Goal: Information Seeking & Learning: Learn about a topic

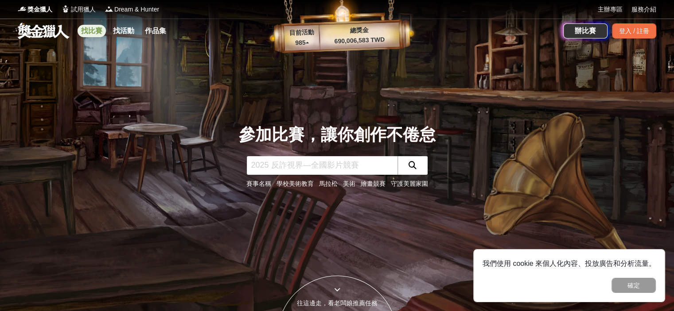
click at [103, 31] on link "找比賽" at bounding box center [92, 31] width 28 height 12
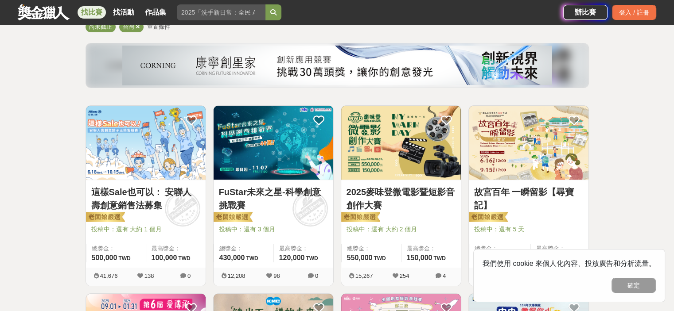
scroll to position [89, 0]
click at [642, 285] on button "確定" at bounding box center [633, 285] width 44 height 15
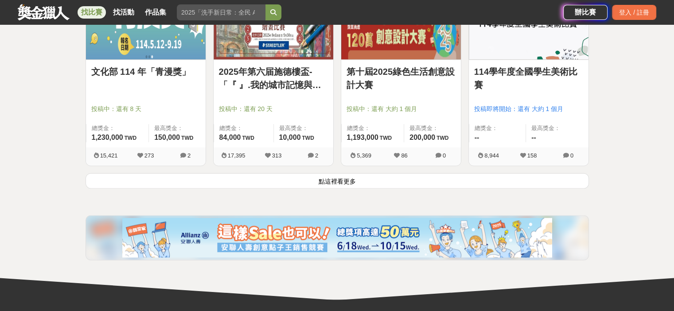
scroll to position [1150, 0]
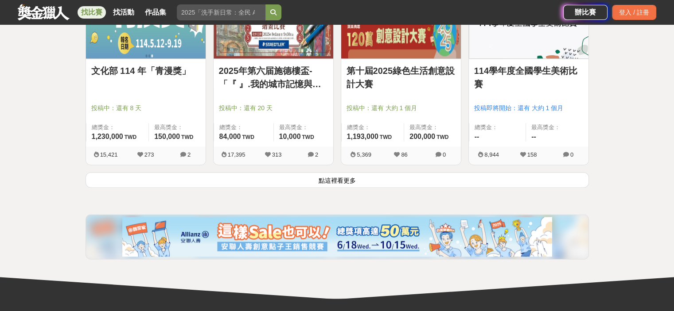
click at [389, 186] on button "點這裡看更多" at bounding box center [337, 180] width 503 height 16
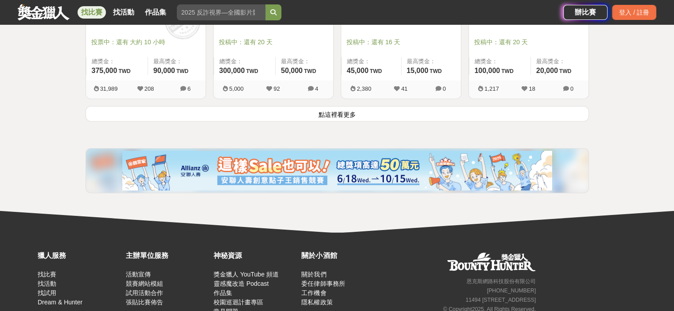
scroll to position [2346, 0]
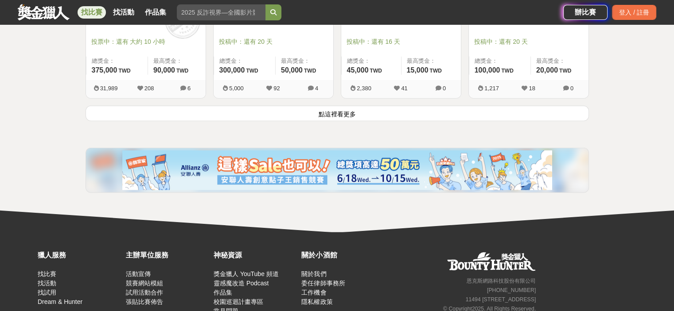
click at [365, 118] on button "點這裡看更多" at bounding box center [337, 114] width 503 height 16
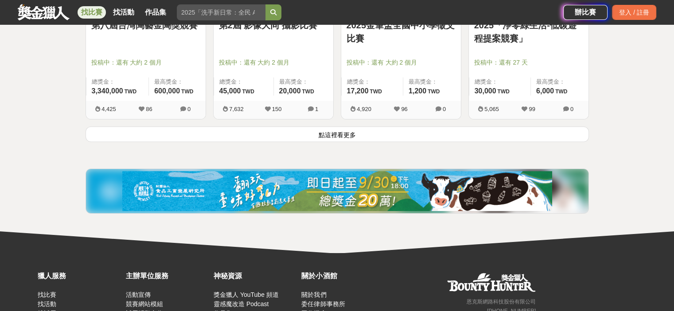
scroll to position [3454, 0]
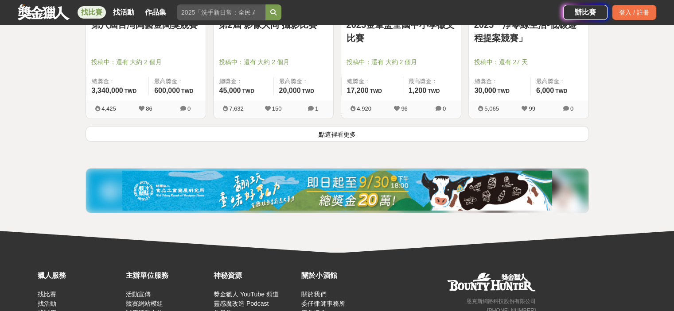
click at [383, 132] on button "點這裡看更多" at bounding box center [337, 134] width 503 height 16
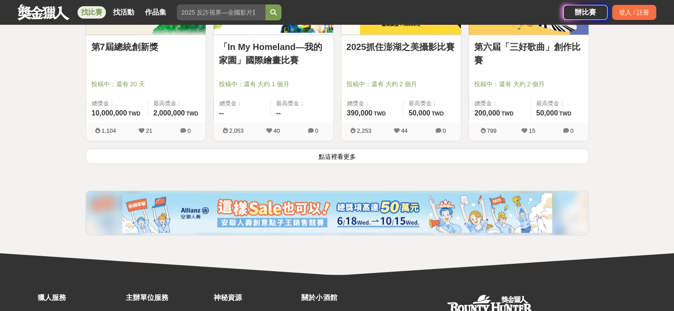
scroll to position [4561, 0]
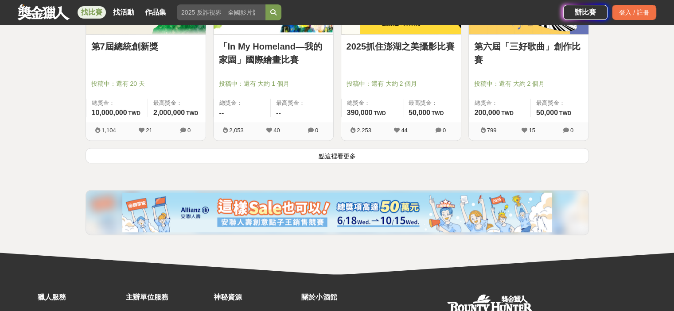
click at [411, 150] on button "點這裡看更多" at bounding box center [337, 156] width 503 height 16
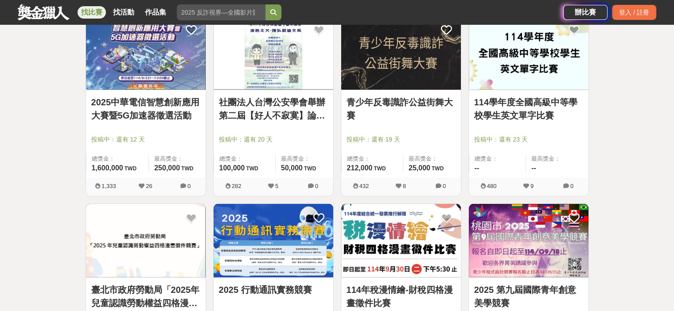
scroll to position [5447, 0]
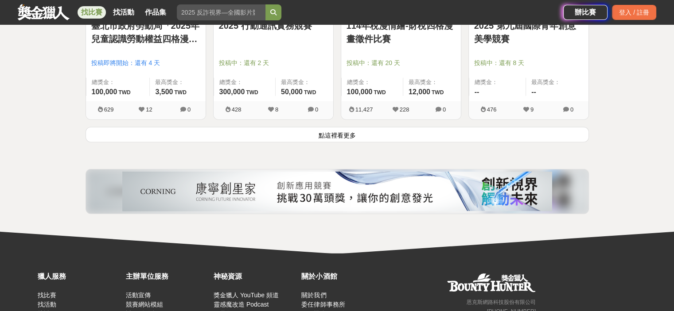
click at [367, 133] on button "點這裡看更多" at bounding box center [337, 135] width 503 height 16
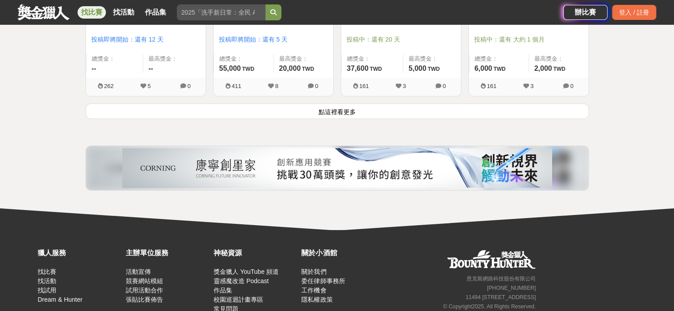
scroll to position [6864, 0]
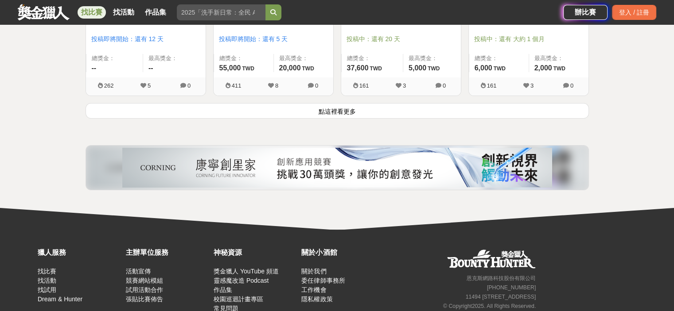
click at [346, 105] on button "點這裡看更多" at bounding box center [337, 111] width 503 height 16
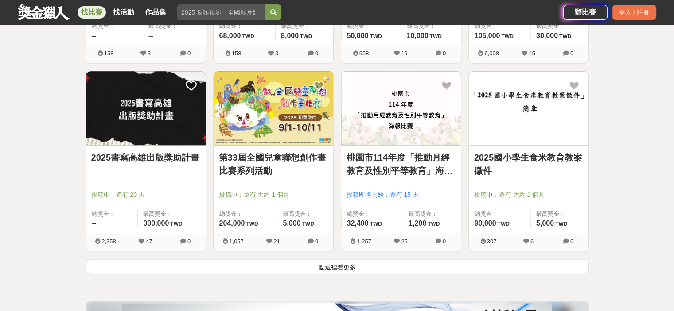
scroll to position [7837, 0]
click at [319, 260] on button "點這裡看更多" at bounding box center [337, 267] width 503 height 16
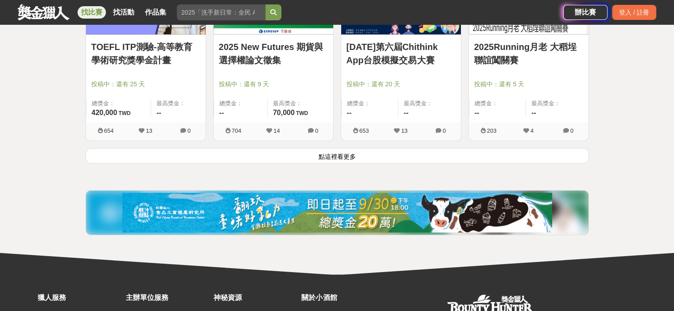
scroll to position [9078, 0]
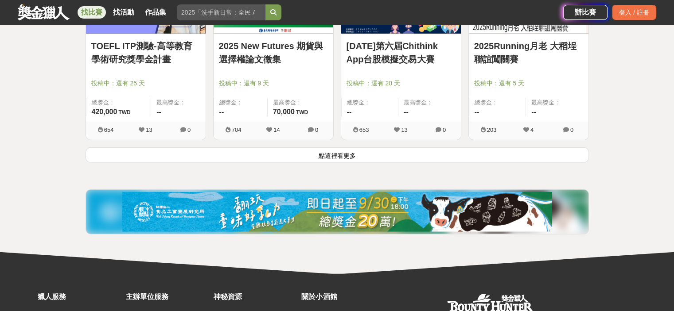
click at [400, 153] on button "點這裡看更多" at bounding box center [337, 156] width 503 height 16
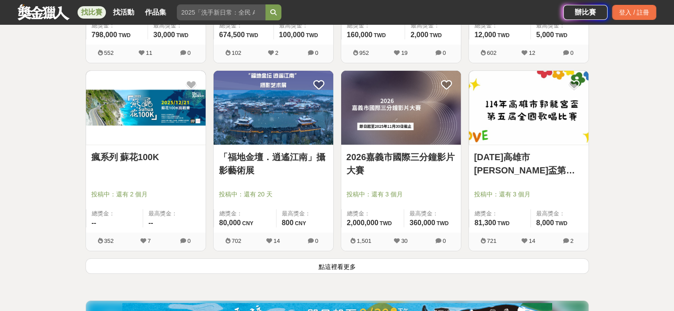
scroll to position [10096, 0]
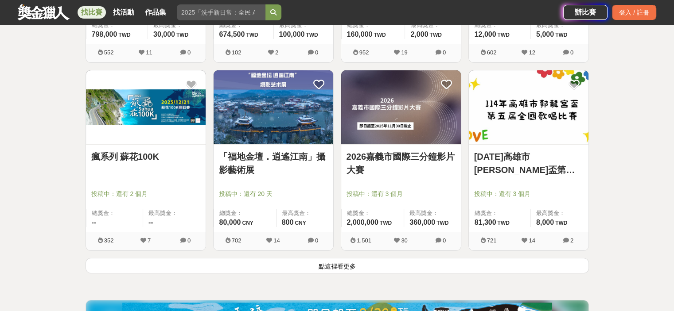
drag, startPoint x: 380, startPoint y: 257, endPoint x: 320, endPoint y: 308, distance: 79.5
click at [381, 258] on button "點這裡看更多" at bounding box center [337, 266] width 503 height 16
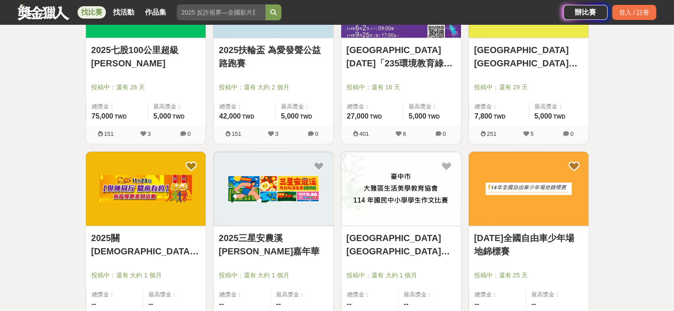
scroll to position [10982, 0]
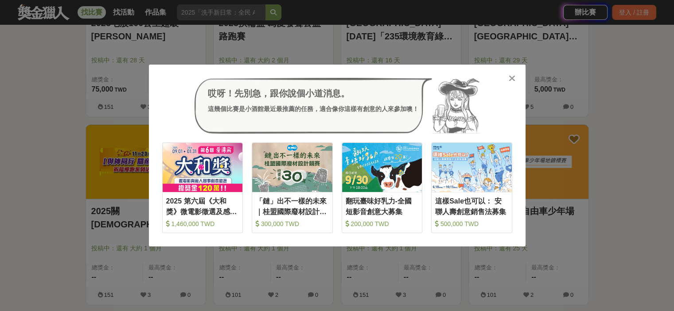
click at [514, 82] on icon at bounding box center [512, 78] width 7 height 9
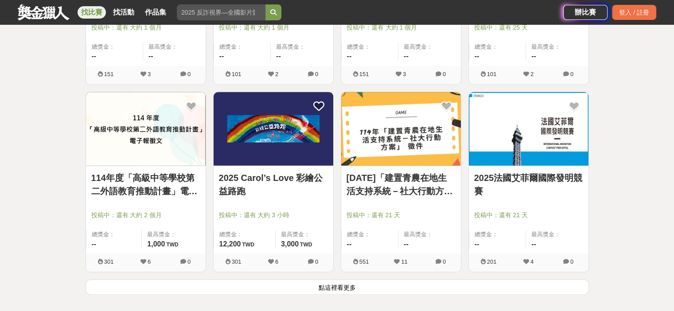
scroll to position [11204, 0]
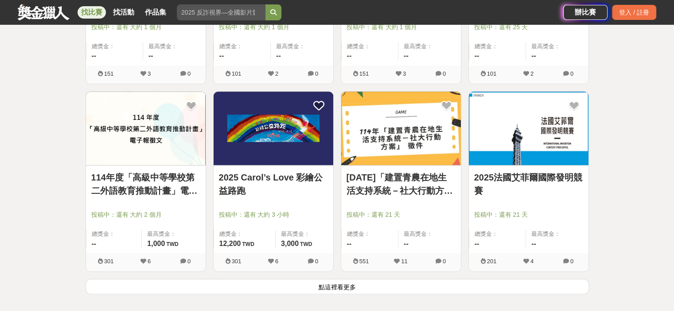
click at [337, 279] on button "點這裡看更多" at bounding box center [337, 287] width 503 height 16
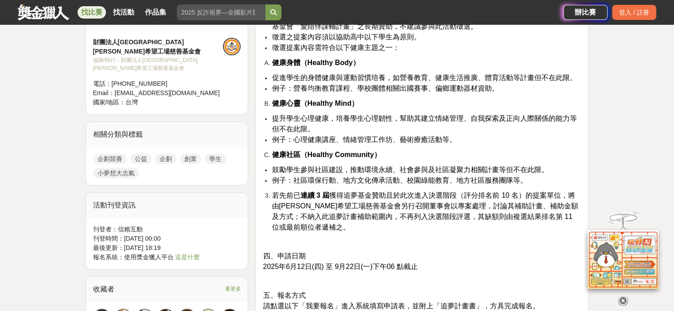
scroll to position [664, 0]
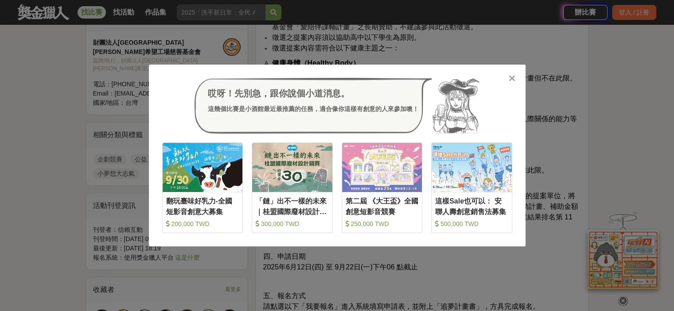
click at [505, 74] on div "哎呀！先別急，跟你說個小道消息。 這幾個比賽是小酒館最近最推薦的任務，適合像你這樣有創意的人來參加噢！ 收藏 翻玩臺味好乳力-全國短影音創意大募集 200,0…" at bounding box center [337, 156] width 377 height 182
click at [510, 77] on icon at bounding box center [512, 78] width 7 height 9
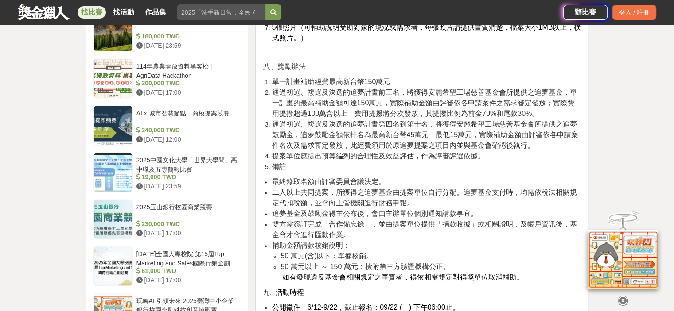
scroll to position [1283, 0]
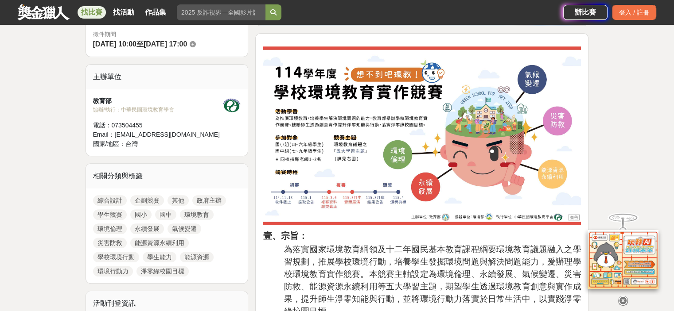
scroll to position [265, 0]
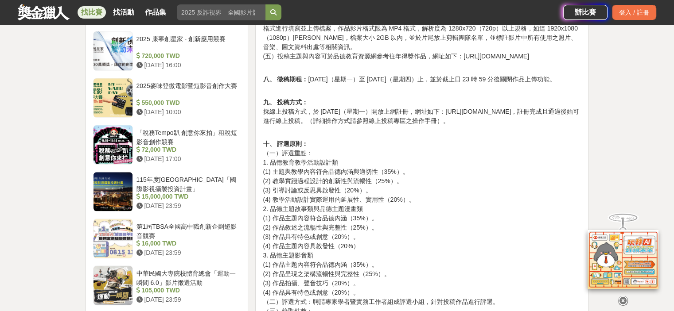
scroll to position [797, 0]
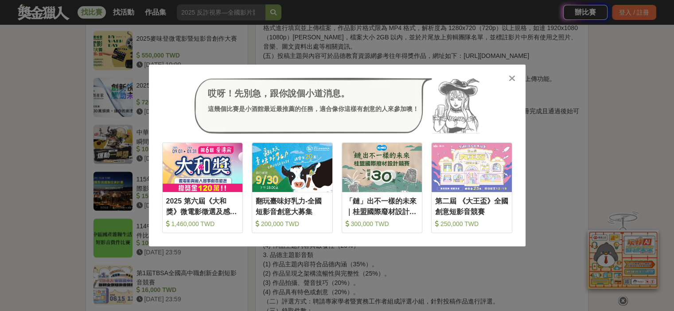
click at [510, 76] on icon at bounding box center [512, 78] width 7 height 9
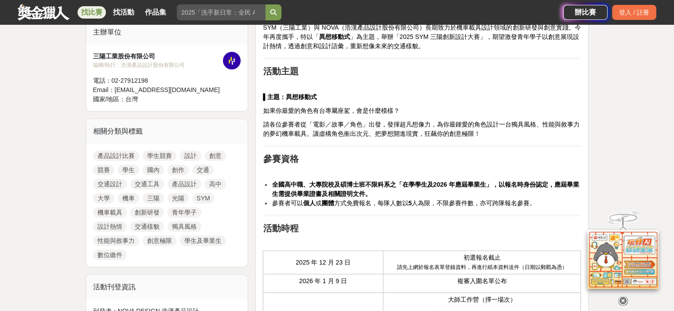
scroll to position [310, 0]
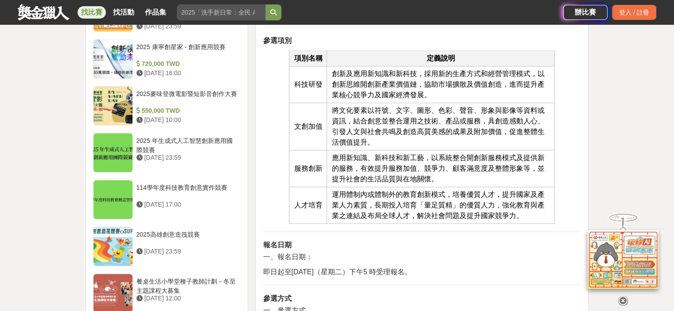
scroll to position [753, 0]
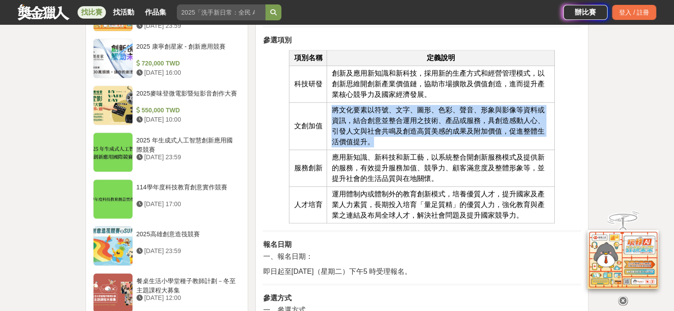
drag, startPoint x: 330, startPoint y: 108, endPoint x: 541, endPoint y: 145, distance: 214.5
click at [541, 145] on td "將文化要素以符號、文字、圖形、色彩、聲音、形象與影像等資料或資訊，結合創意並整合運用之技術、產品或服務，具創造感動人心、引發人文與社會共鳴及創造高質美感的成果…" at bounding box center [441, 126] width 228 height 47
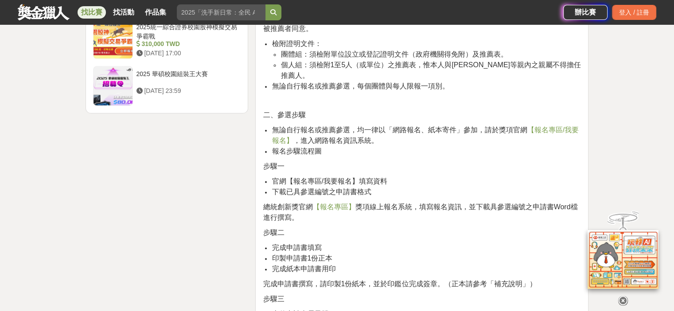
scroll to position [1195, 0]
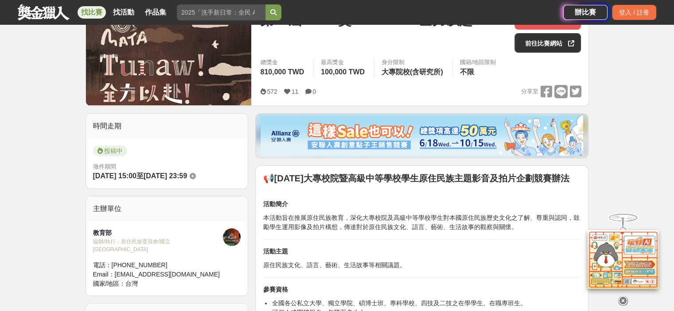
scroll to position [133, 0]
